Goal: Information Seeking & Learning: Learn about a topic

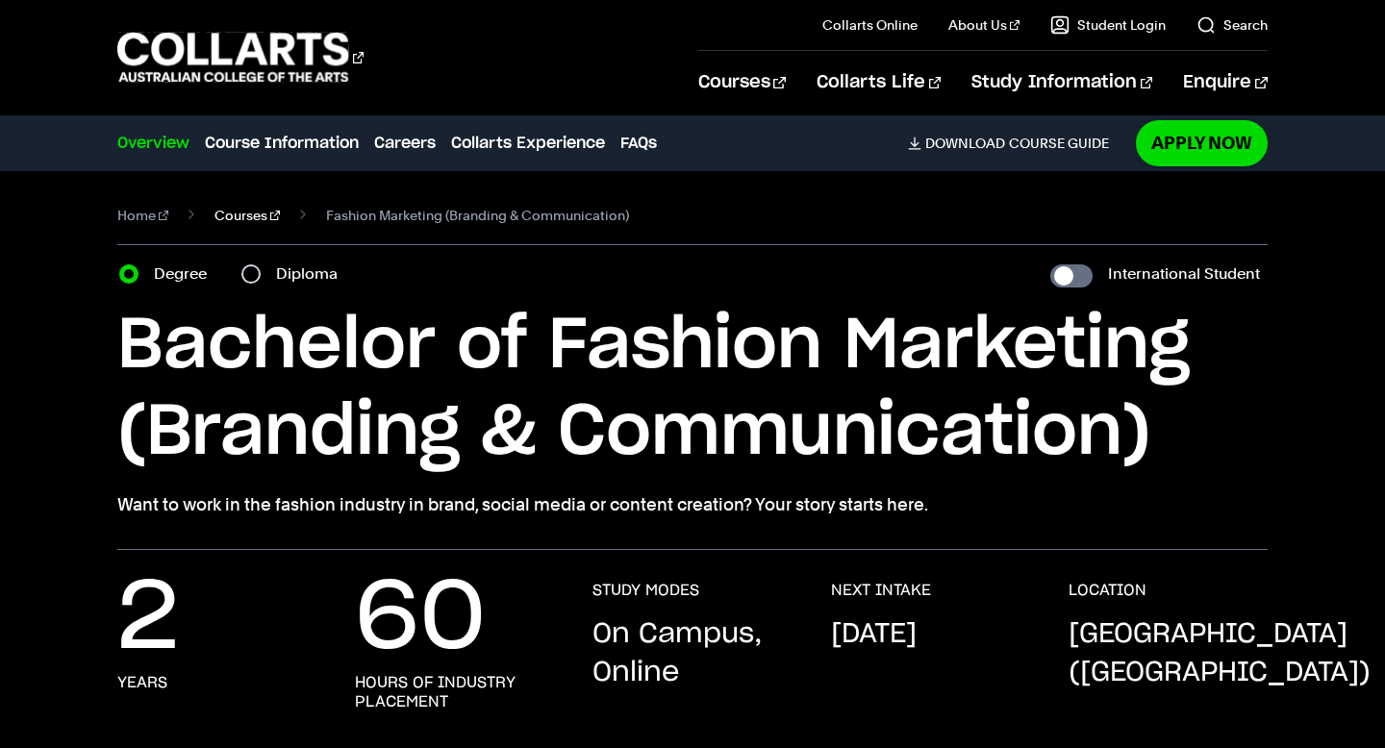
click at [246, 212] on link "Courses" at bounding box center [247, 215] width 65 height 27
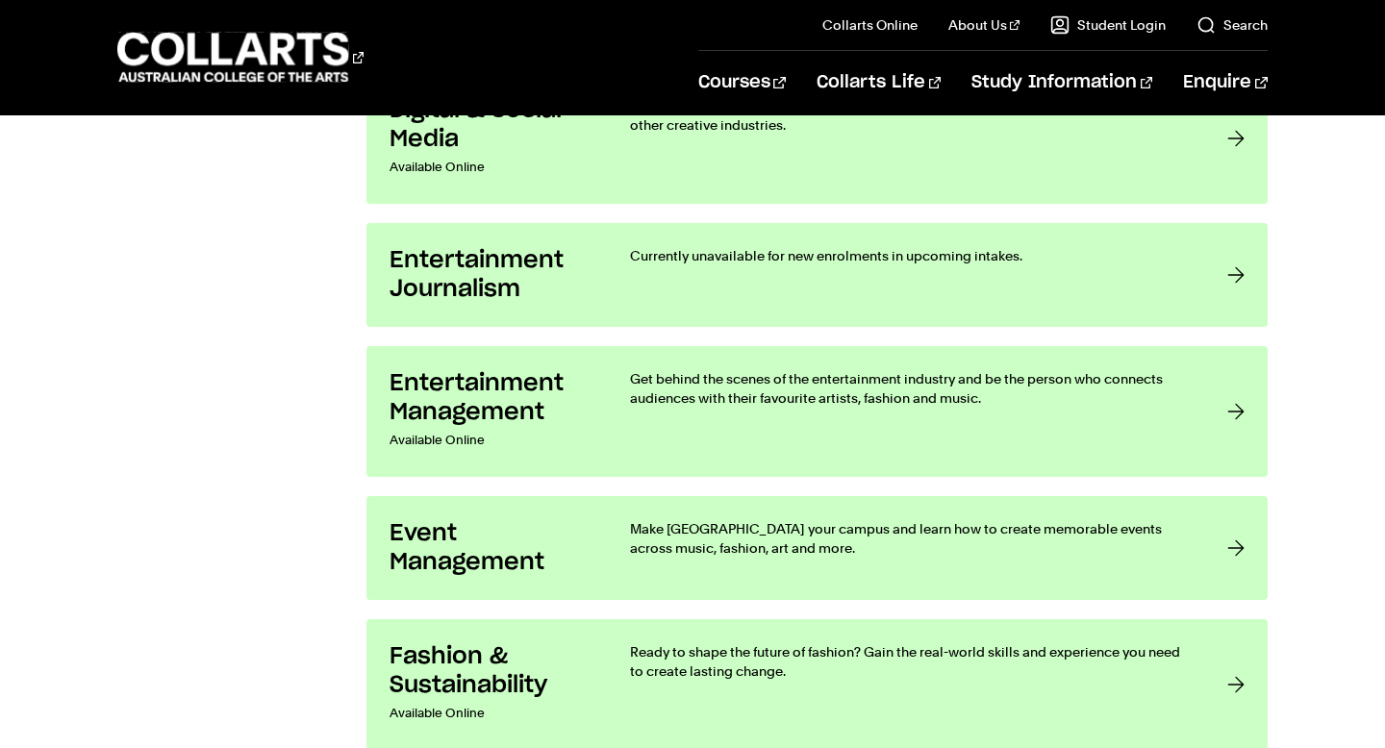
scroll to position [1889, 0]
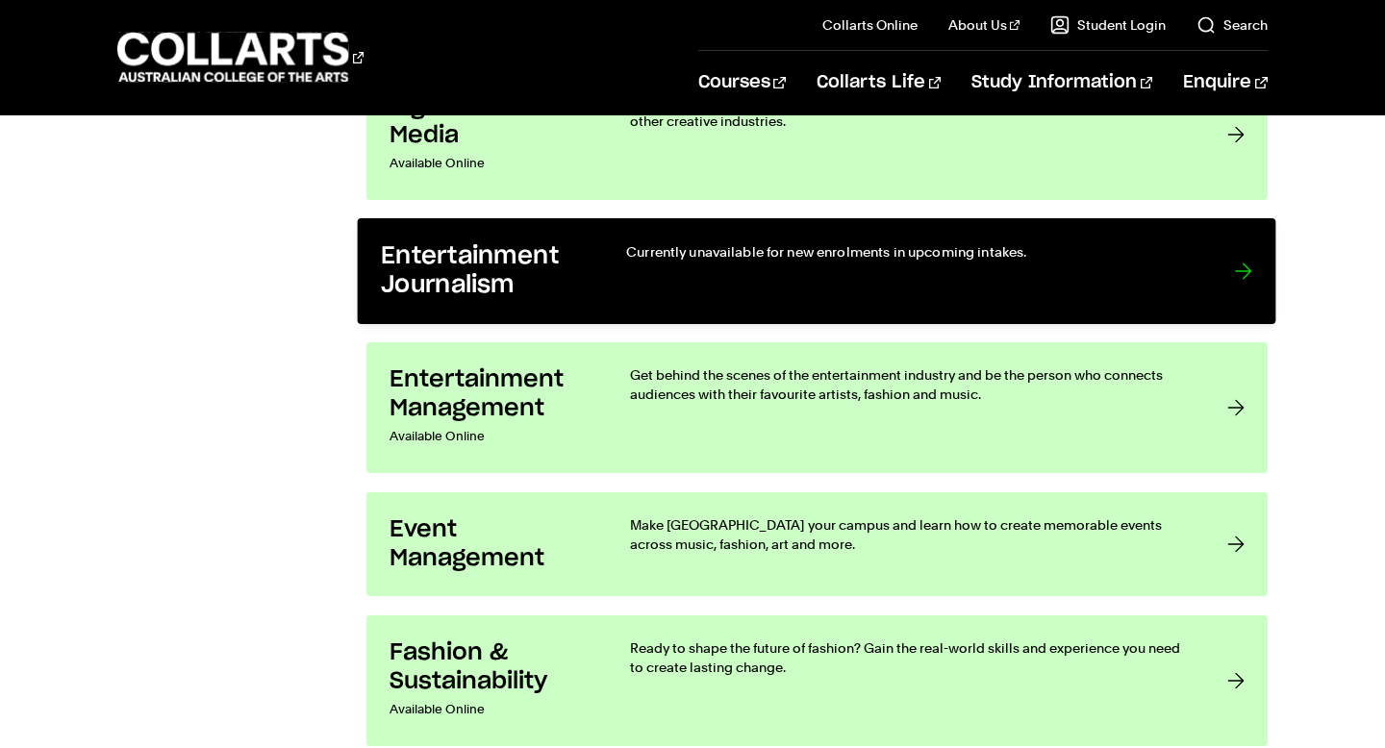
click at [730, 280] on div "Currently unavailable for new enrolments in upcoming intakes." at bounding box center [911, 271] width 569 height 59
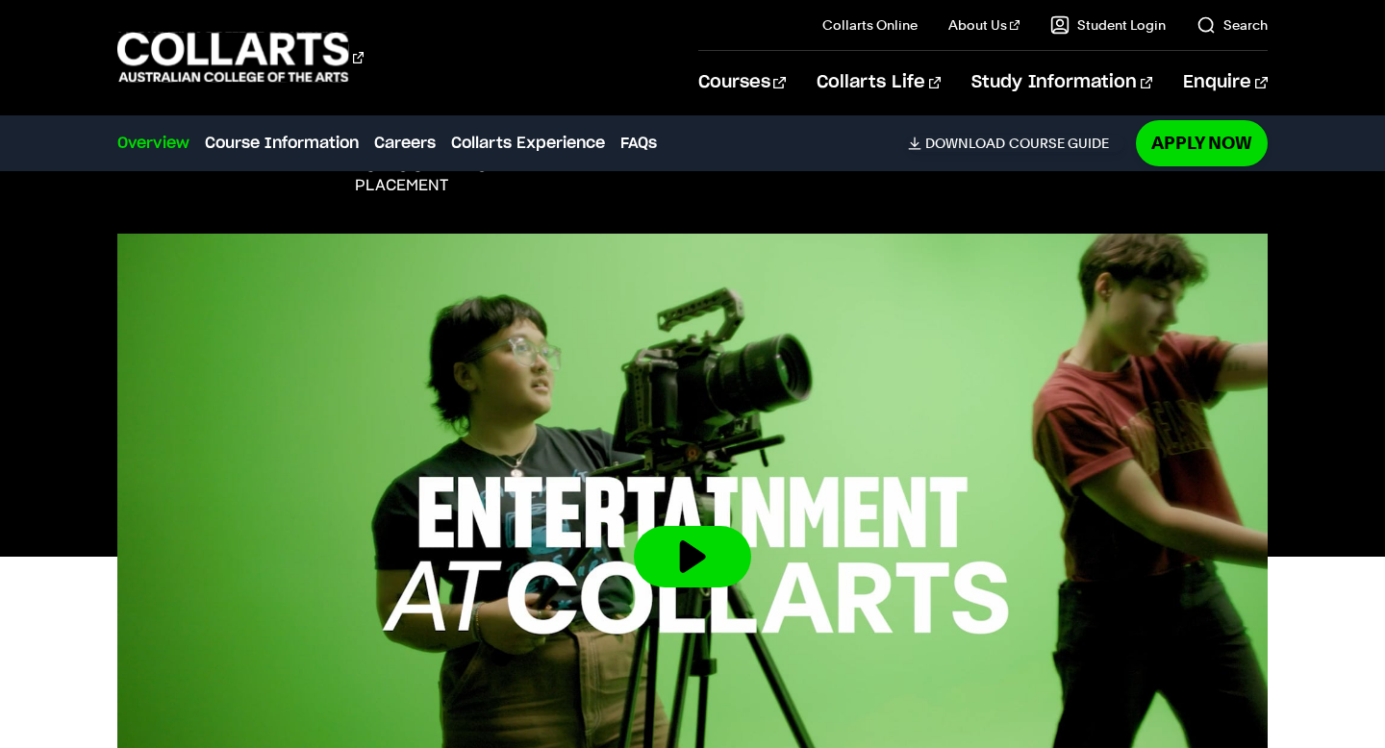
scroll to position [521, 0]
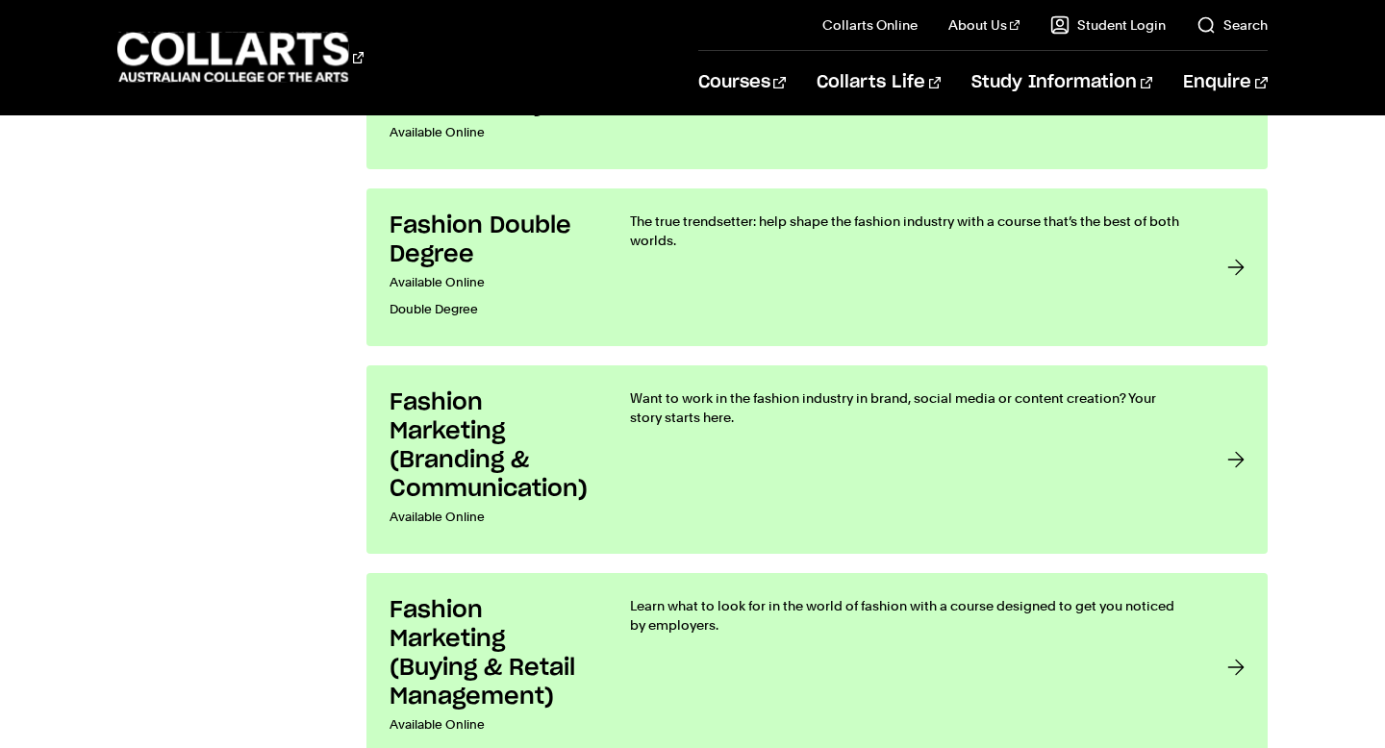
scroll to position [2467, 0]
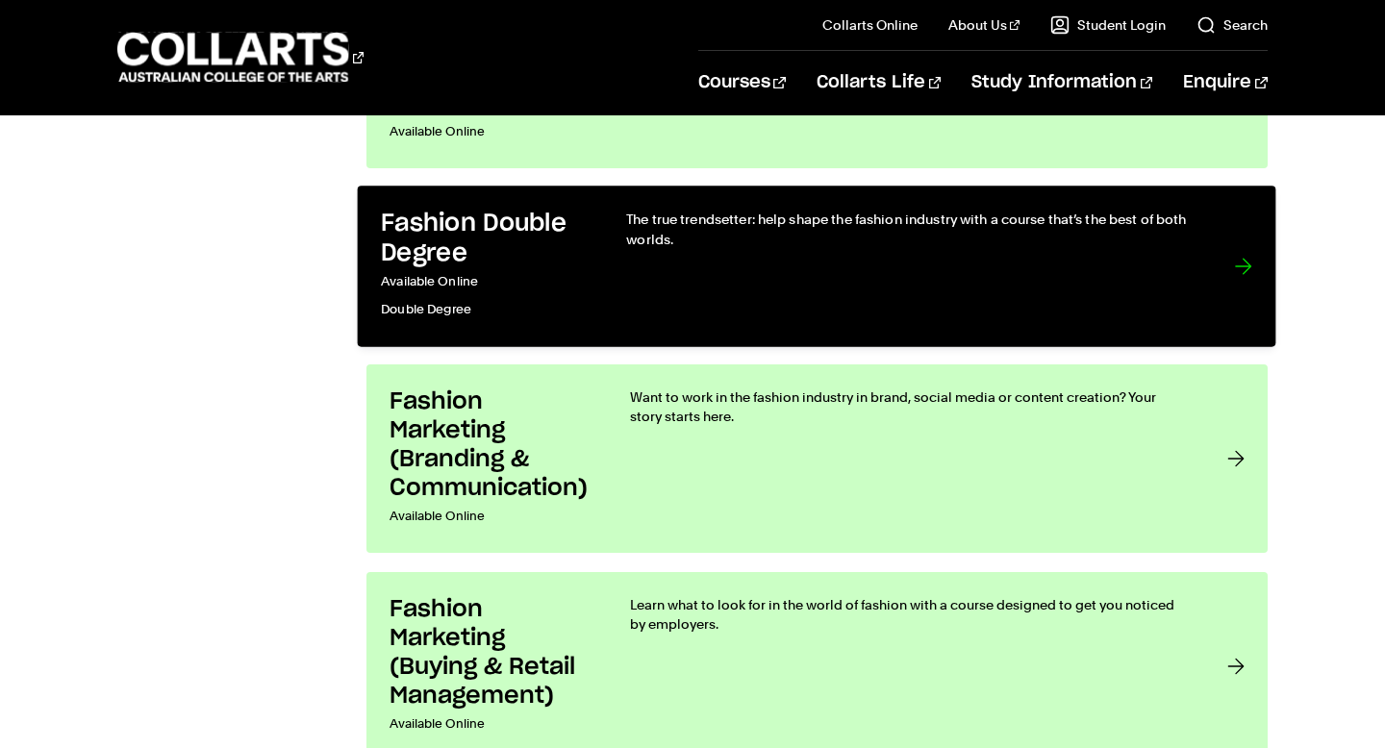
click at [594, 293] on link "Fashion Double Degree Available Online Double Degree The true trendsetter: help…" at bounding box center [817, 267] width 919 height 161
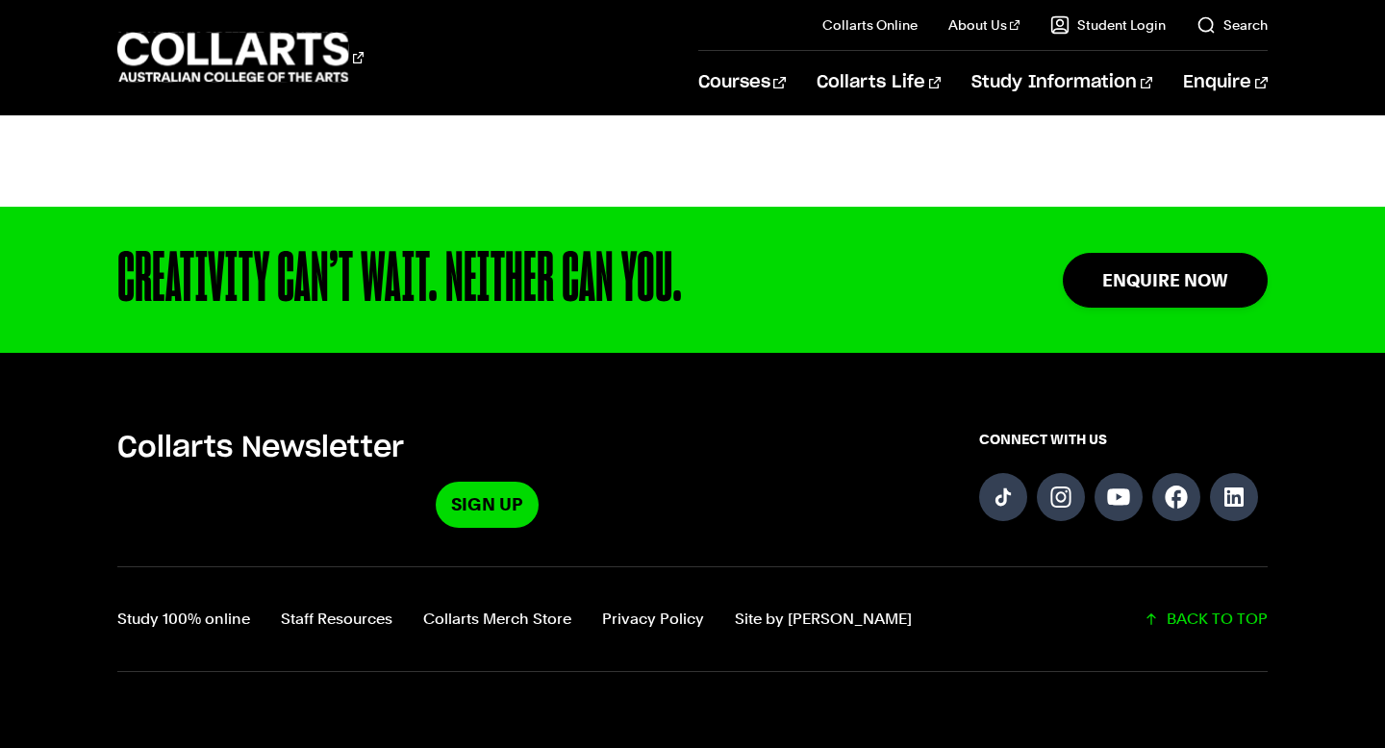
scroll to position [4629, 0]
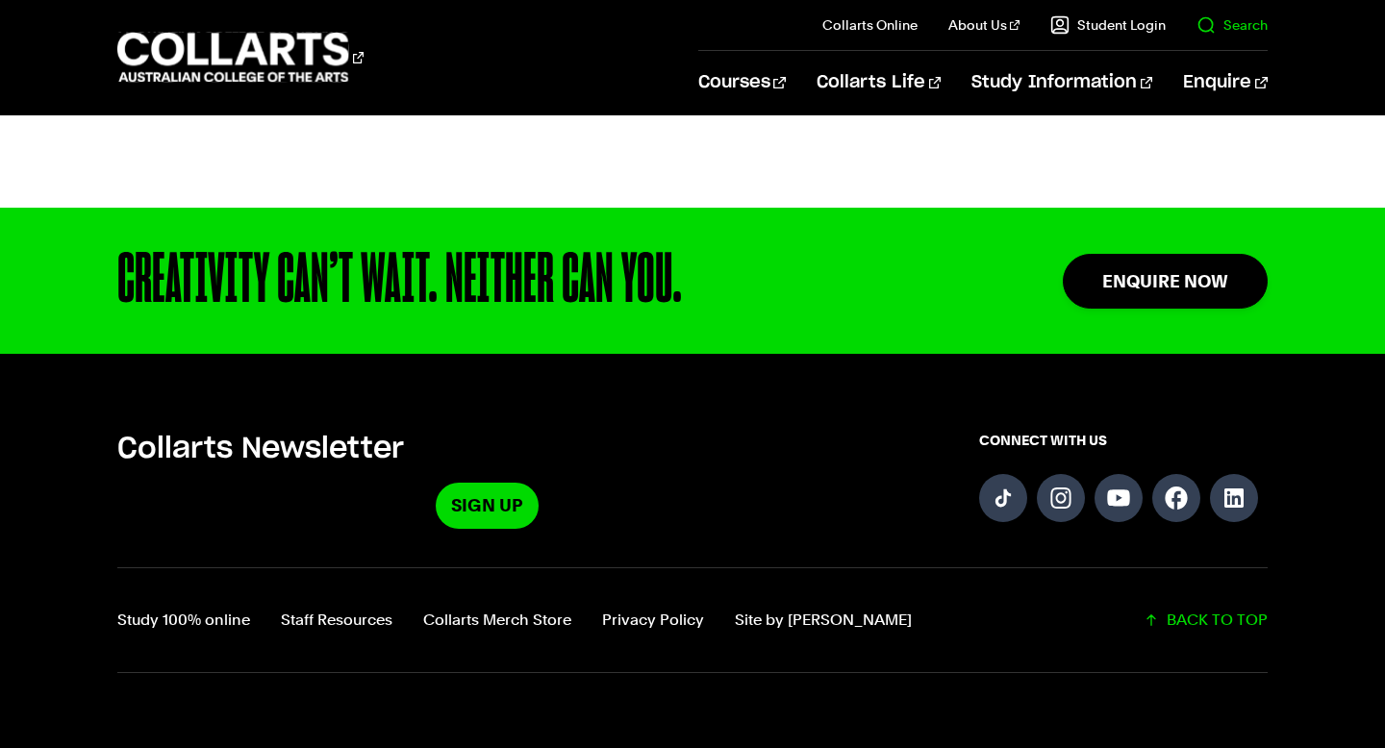
click at [1202, 26] on link "Search" at bounding box center [1232, 24] width 71 height 19
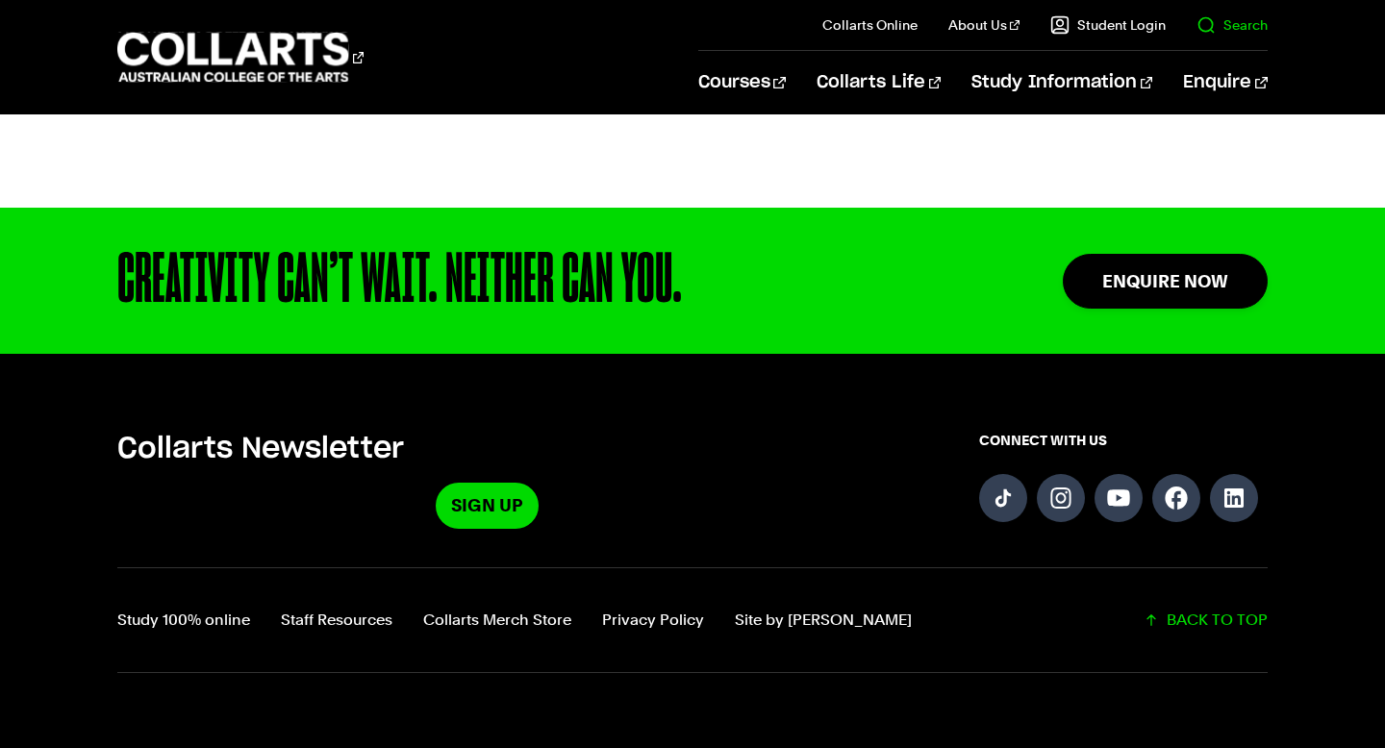
scroll to position [0, 0]
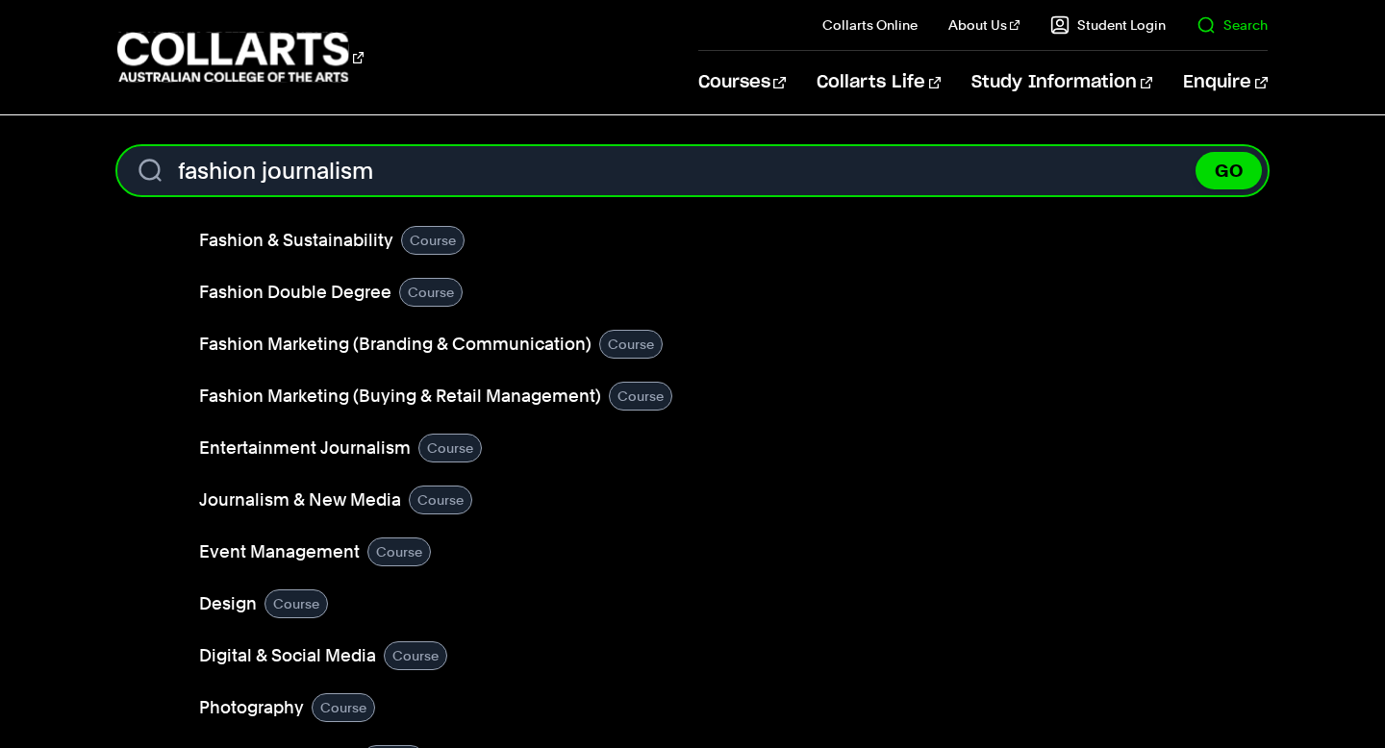
type input "fashion journalism"
click at [1196, 152] on button "GO" at bounding box center [1229, 171] width 66 height 38
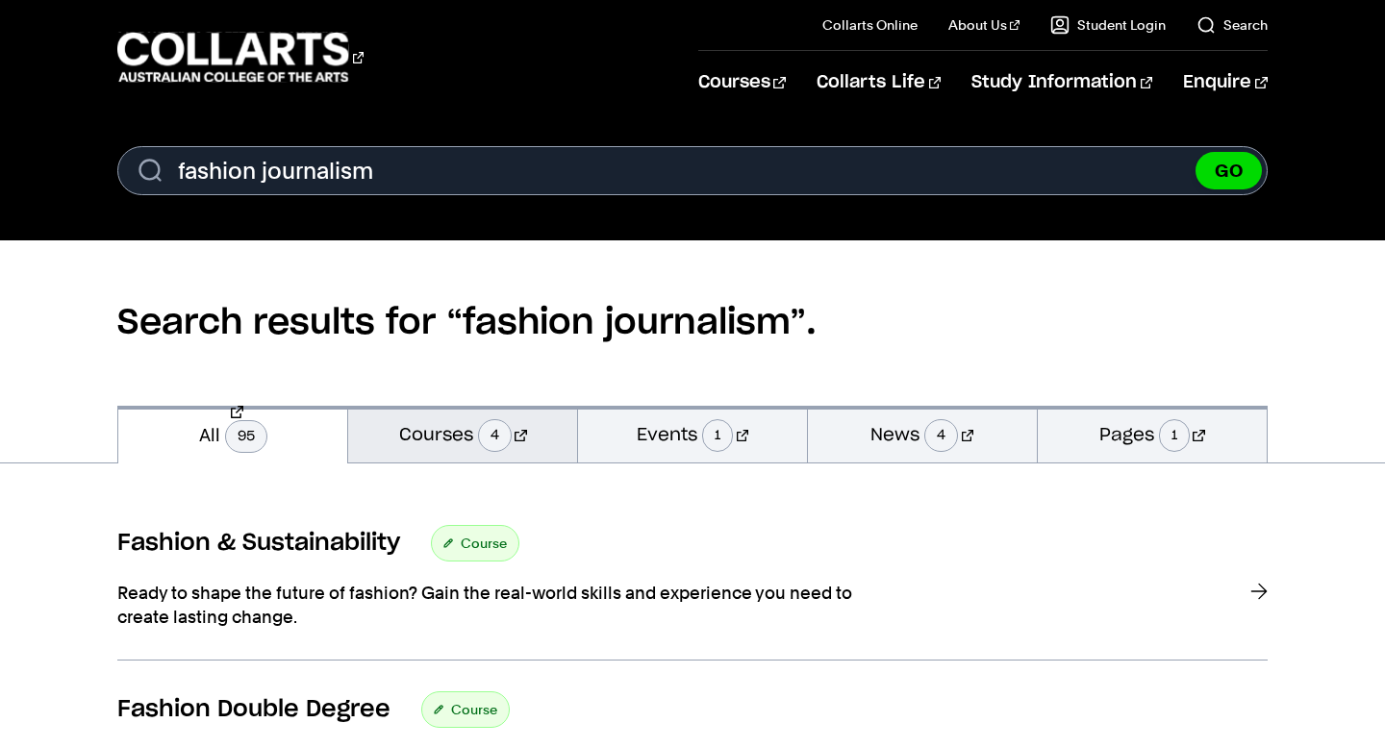
click at [468, 439] on link "Courses 4" at bounding box center [462, 434] width 229 height 57
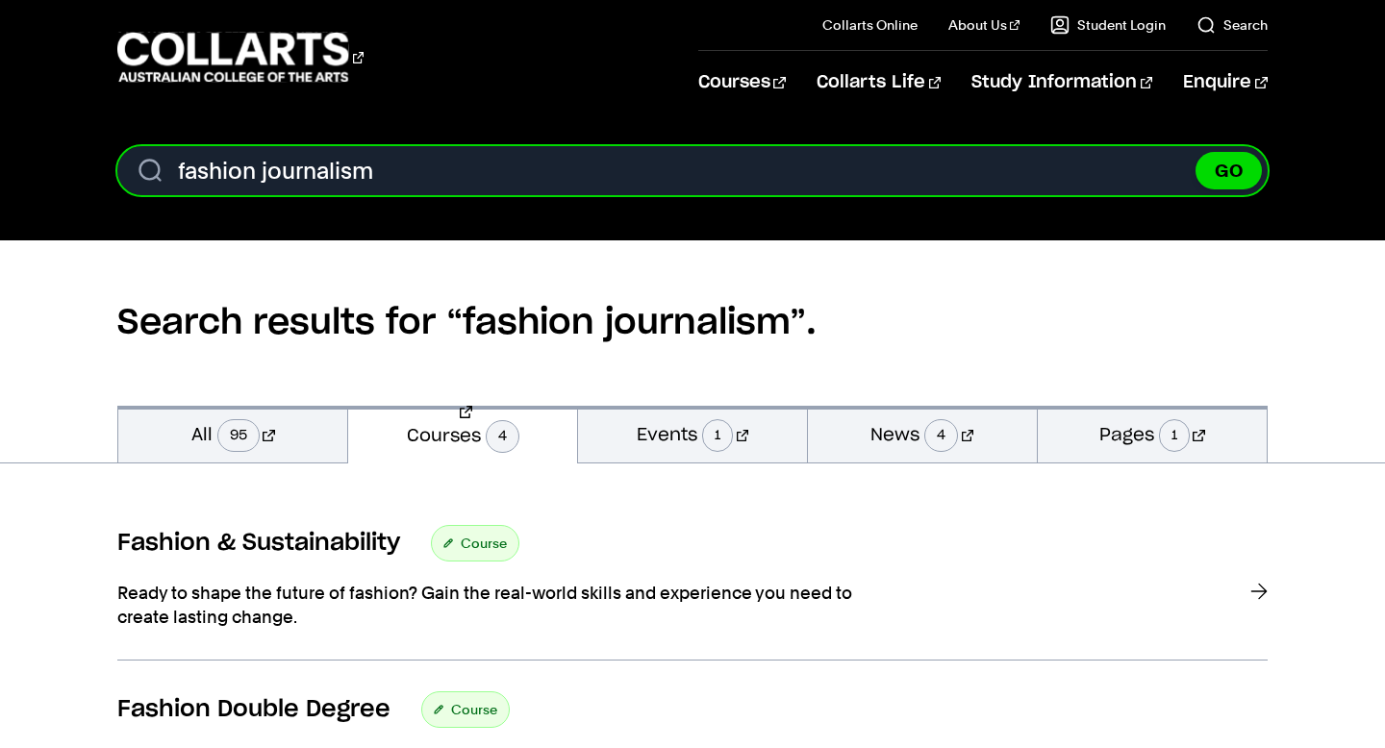
click at [417, 173] on input "fashion journalism" at bounding box center [692, 170] width 1150 height 49
type input "f"
click at [1196, 152] on button "GO" at bounding box center [1229, 171] width 66 height 38
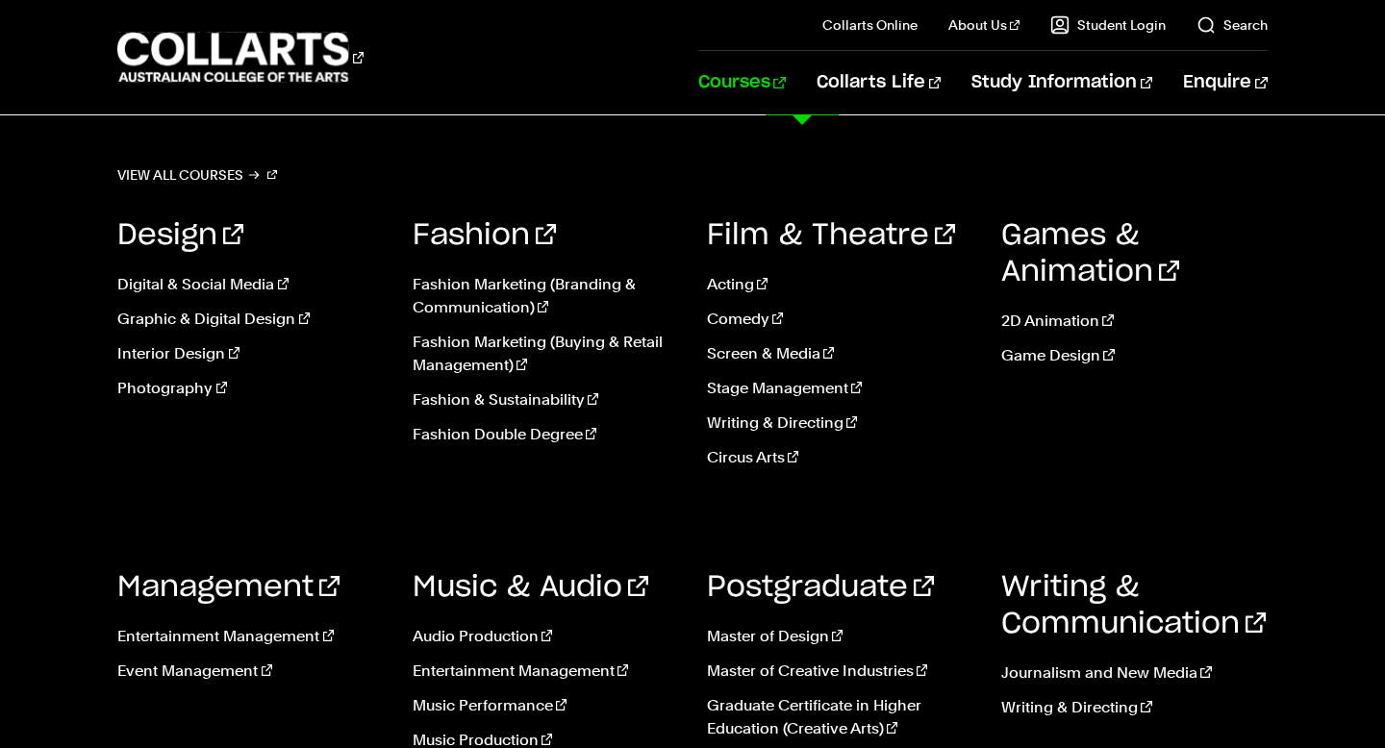
click at [786, 79] on link "Courses" at bounding box center [742, 82] width 88 height 63
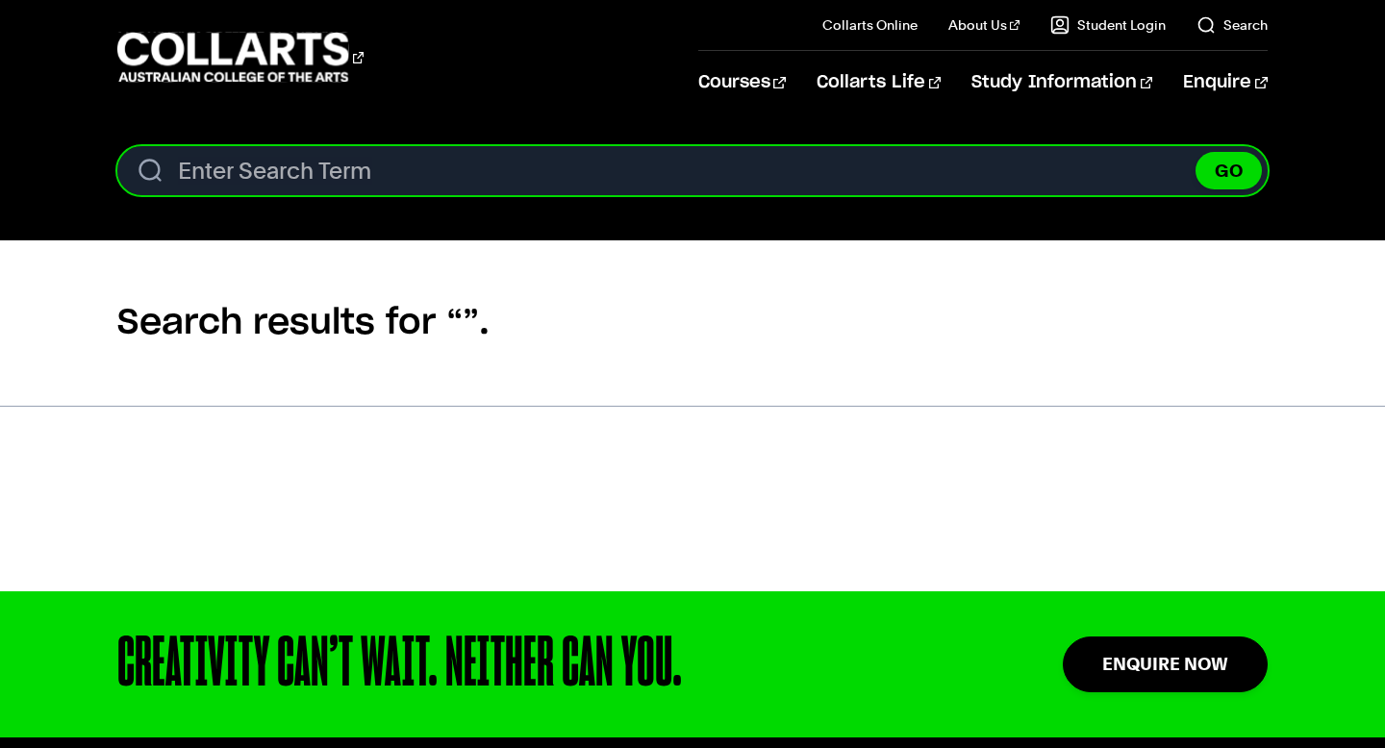
click at [212, 175] on input "Search content" at bounding box center [692, 170] width 1150 height 49
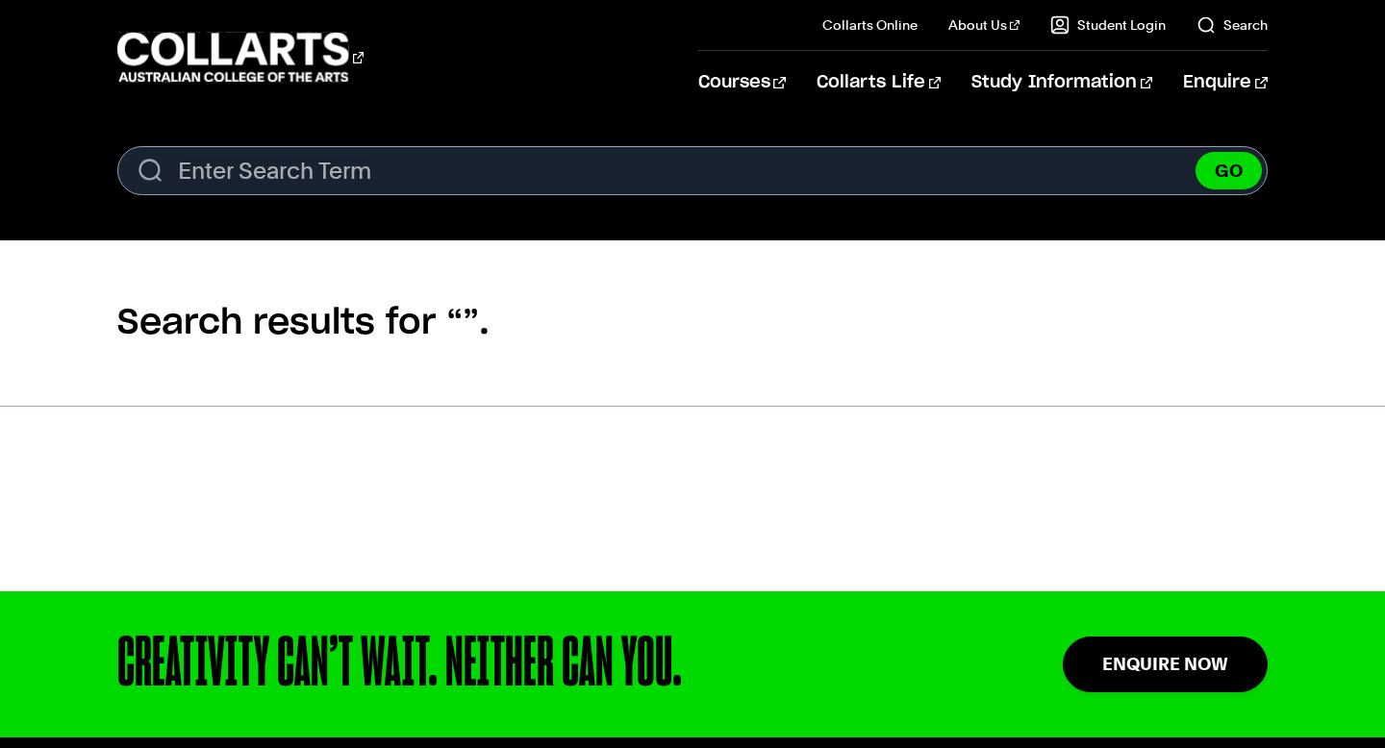
click at [258, 403] on h2 "Search results for “”." at bounding box center [692, 322] width 1150 height 165
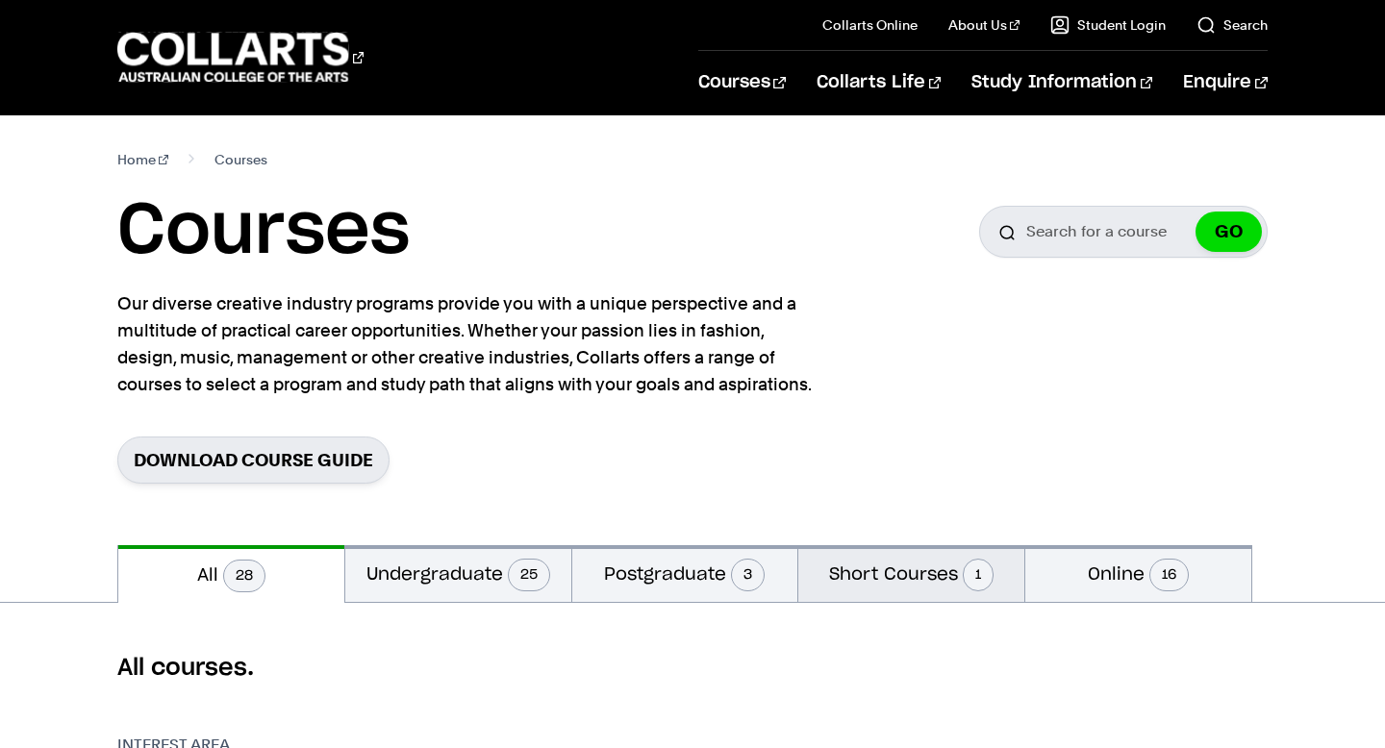
click at [886, 586] on button "Short Courses 1" at bounding box center [911, 573] width 226 height 57
